Goal: Task Accomplishment & Management: Manage account settings

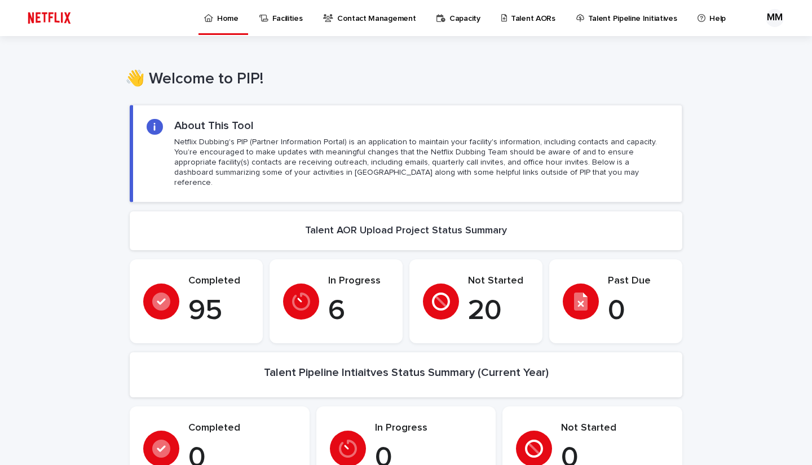
click at [517, 17] on p "Talent AORs" at bounding box center [533, 12] width 45 height 24
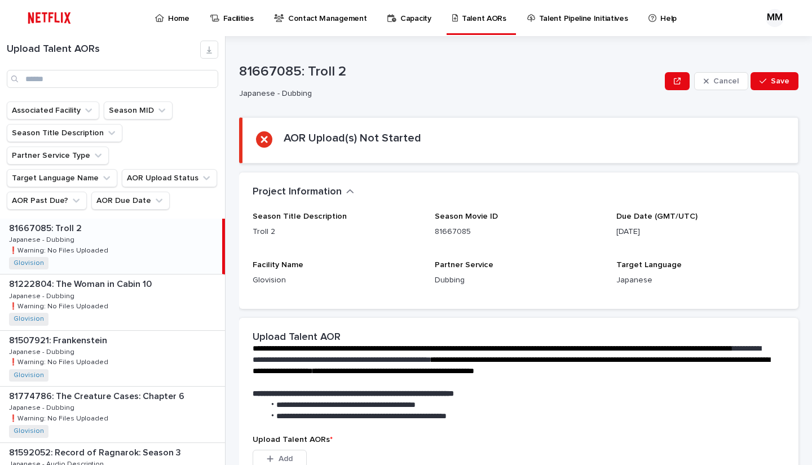
click at [401, 17] on p "Capacity" at bounding box center [416, 12] width 31 height 24
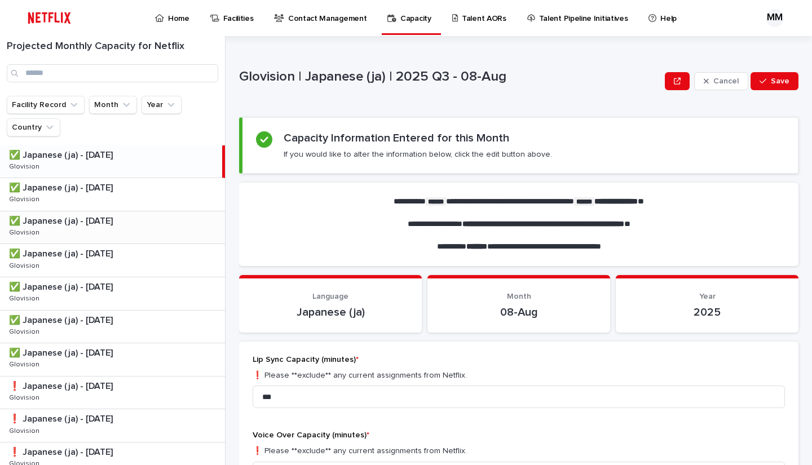
click at [130, 231] on div "✅ Japanese (ja) - [DATE] ✅ Japanese (ja) - [DATE] Glovision Glovision" at bounding box center [112, 228] width 225 height 33
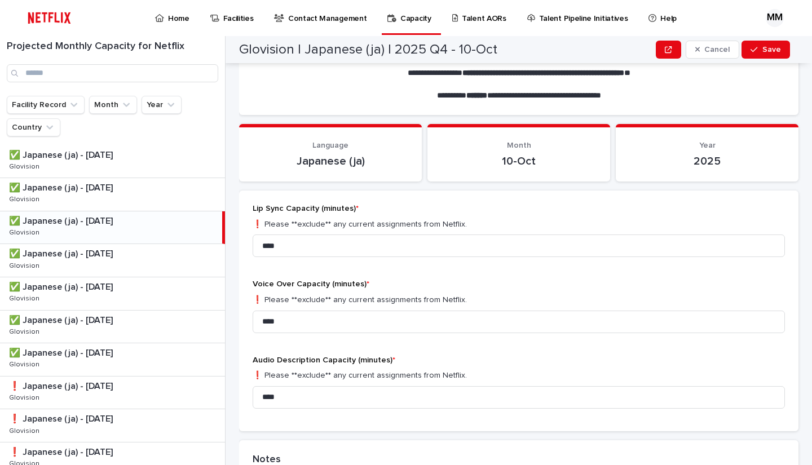
scroll to position [169, 0]
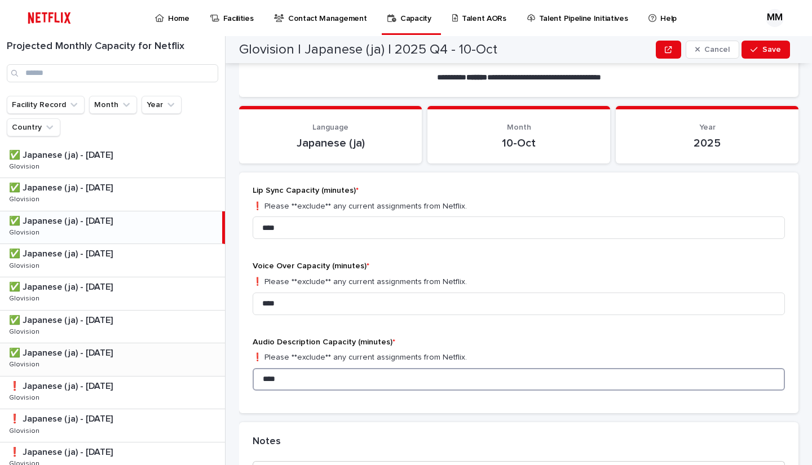
drag, startPoint x: 295, startPoint y: 376, endPoint x: 390, endPoint y: 298, distance: 123.5
click at [199, 371] on div "Projected Monthly Capacity for Netflix Facility Record Month Year Country ✅ Jap…" at bounding box center [406, 250] width 812 height 429
type input "***"
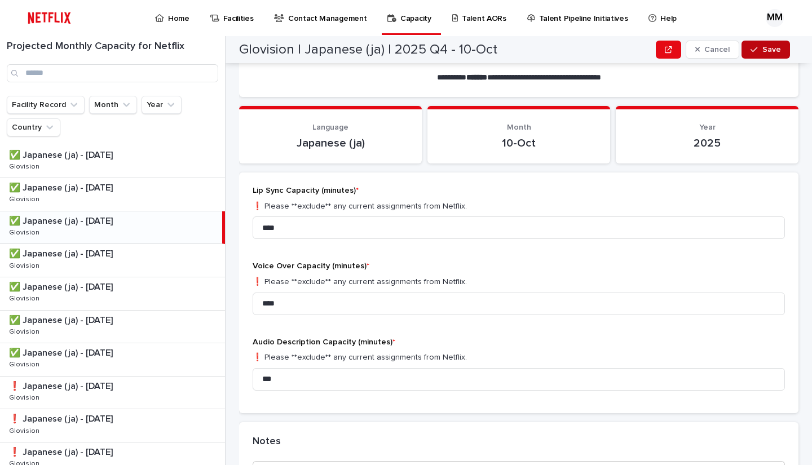
click at [766, 49] on span "Save" at bounding box center [772, 50] width 19 height 8
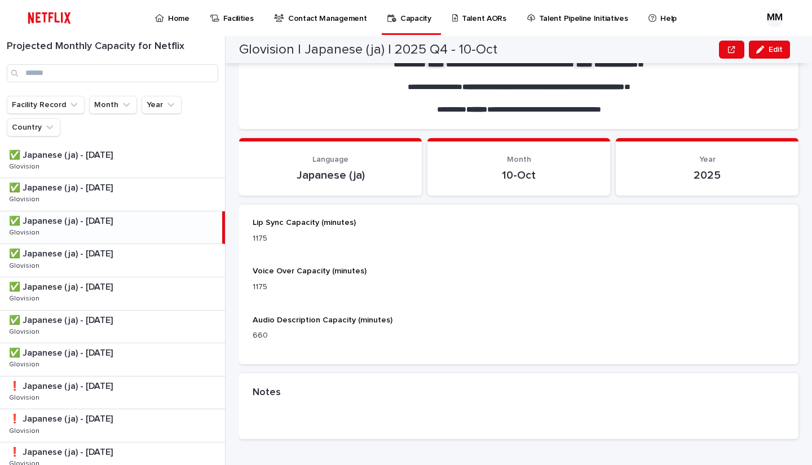
scroll to position [137, 0]
